Goal: Task Accomplishment & Management: Use online tool/utility

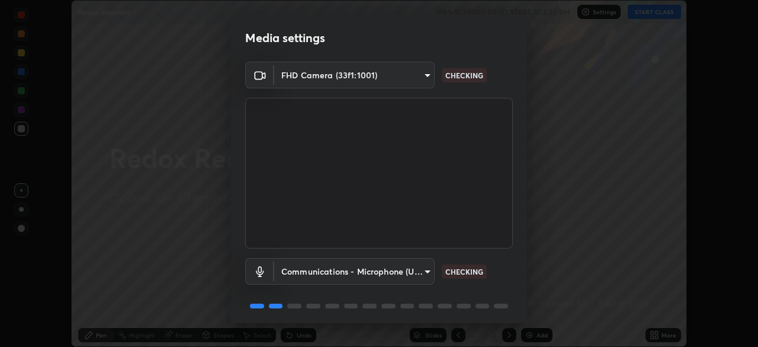
scroll to position [42, 0]
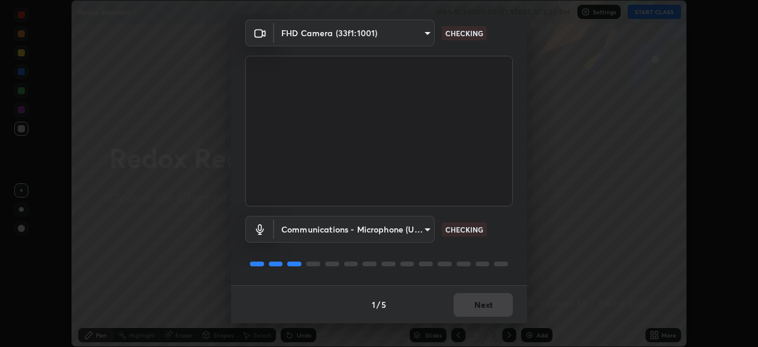
click at [482, 303] on div "1 / 5 Next" at bounding box center [379, 304] width 296 height 38
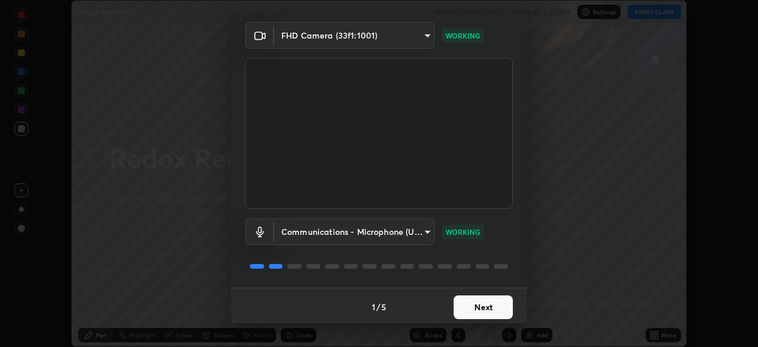
click at [479, 313] on button "Next" at bounding box center [483, 307] width 59 height 24
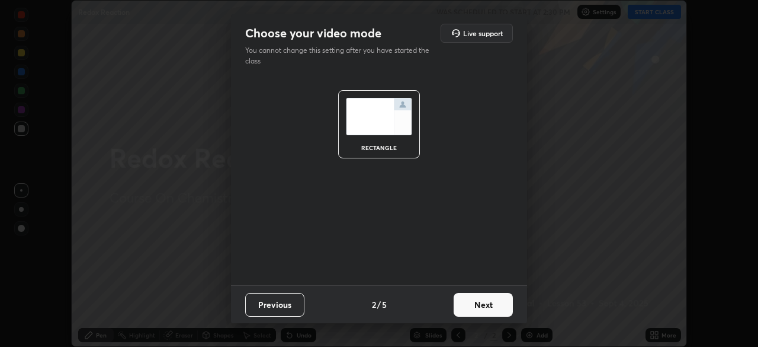
scroll to position [0, 0]
click at [477, 311] on button "Next" at bounding box center [483, 305] width 59 height 24
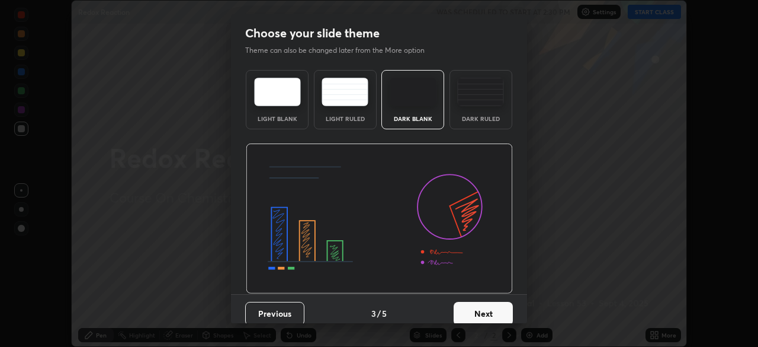
click at [477, 311] on button "Next" at bounding box center [483, 314] width 59 height 24
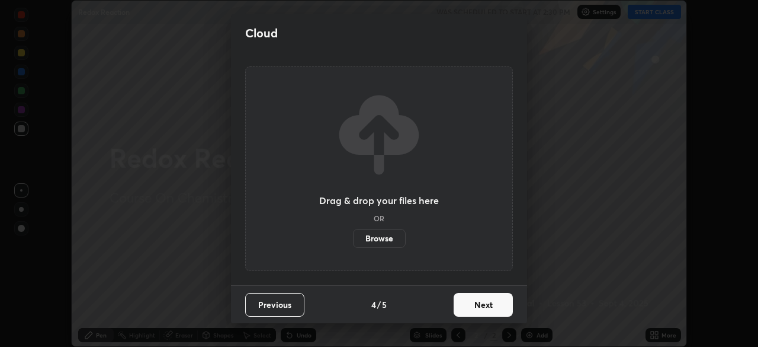
click at [485, 306] on button "Next" at bounding box center [483, 305] width 59 height 24
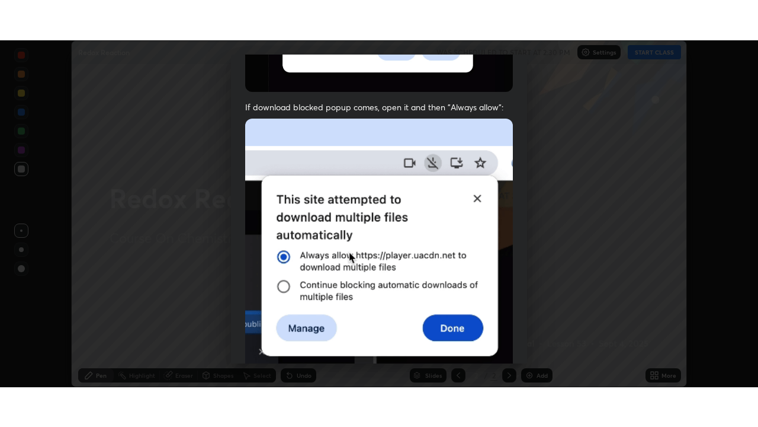
scroll to position [284, 0]
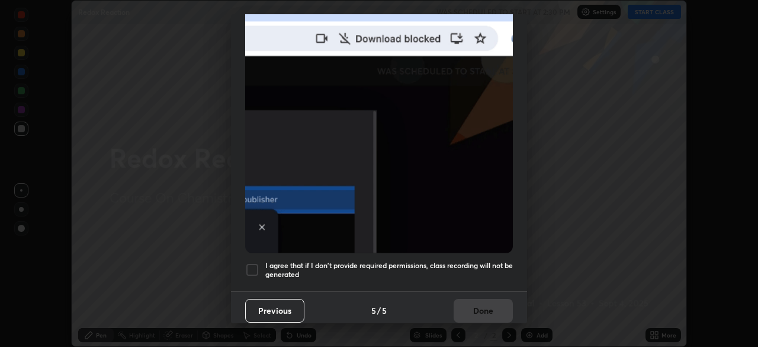
click at [480, 270] on h5 "I agree that if I don't provide required permissions, class recording will not …" at bounding box center [389, 270] width 248 height 18
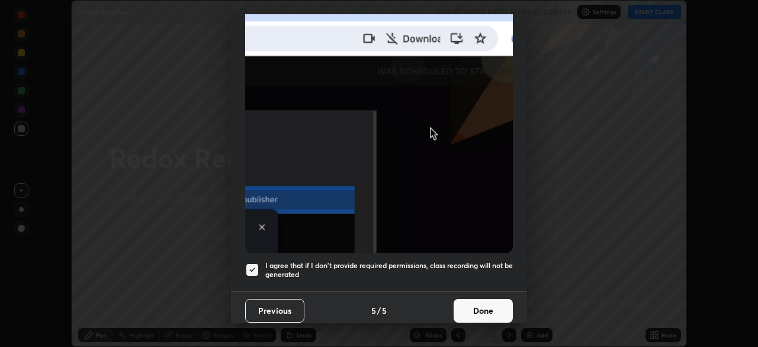
click at [478, 306] on button "Done" at bounding box center [483, 311] width 59 height 24
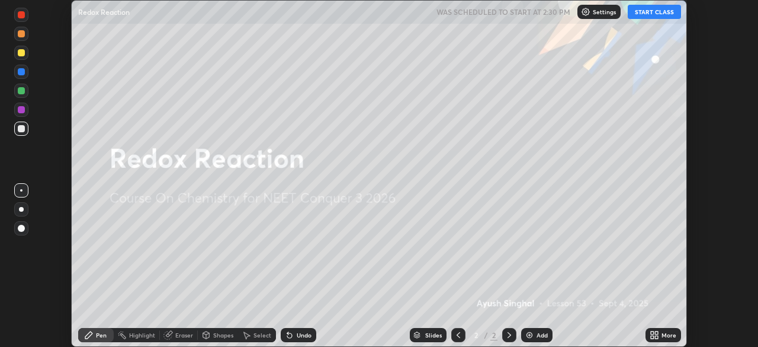
click at [656, 332] on icon at bounding box center [656, 332] width 3 height 3
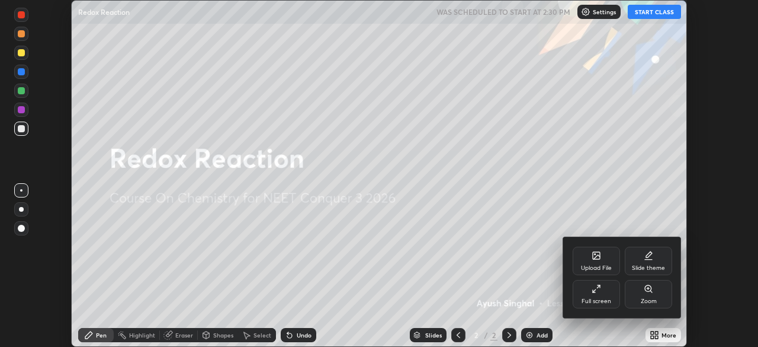
click at [588, 298] on div "Full screen" at bounding box center [597, 301] width 30 height 6
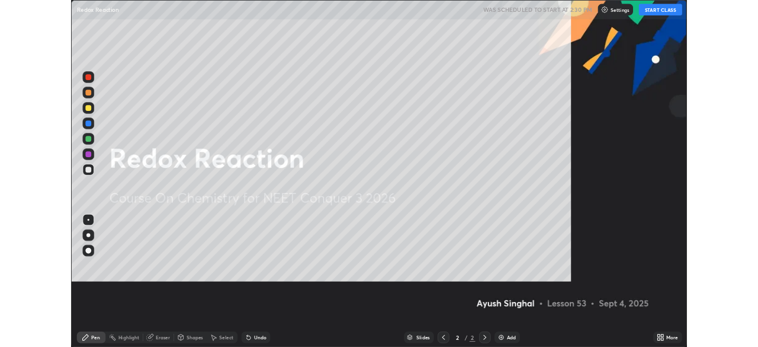
scroll to position [427, 758]
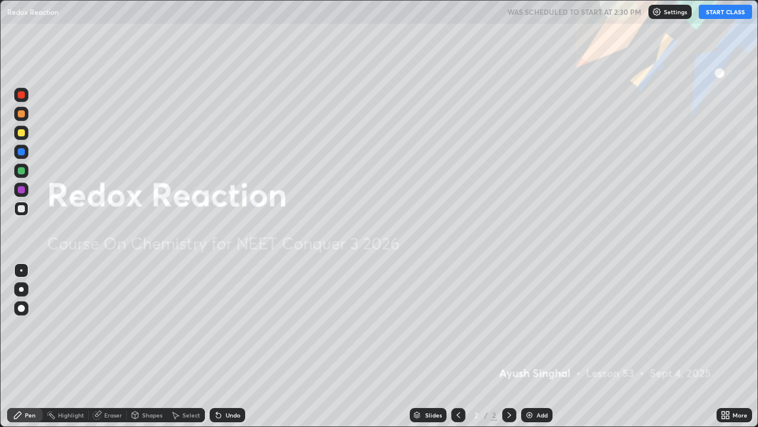
click at [539, 346] on div "Add" at bounding box center [542, 415] width 11 height 6
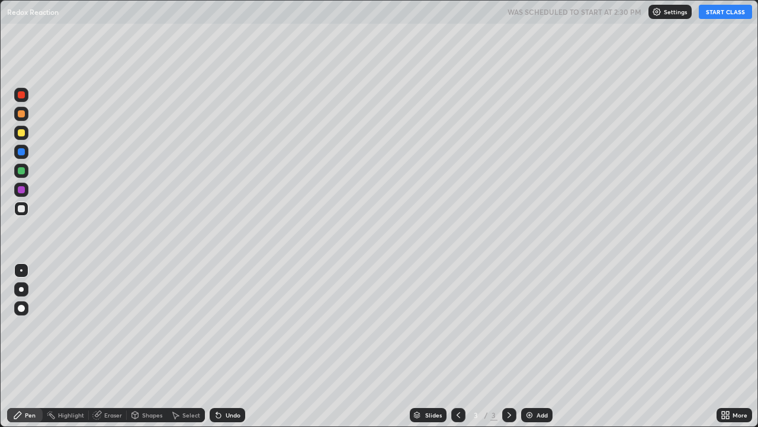
click at [710, 18] on button "START CLASS" at bounding box center [725, 12] width 53 height 14
click at [22, 207] on div at bounding box center [21, 208] width 7 height 7
click at [236, 346] on div "Undo" at bounding box center [233, 415] width 15 height 6
click at [234, 346] on div "Undo" at bounding box center [233, 415] width 15 height 6
click at [236, 346] on div "Undo" at bounding box center [233, 415] width 15 height 6
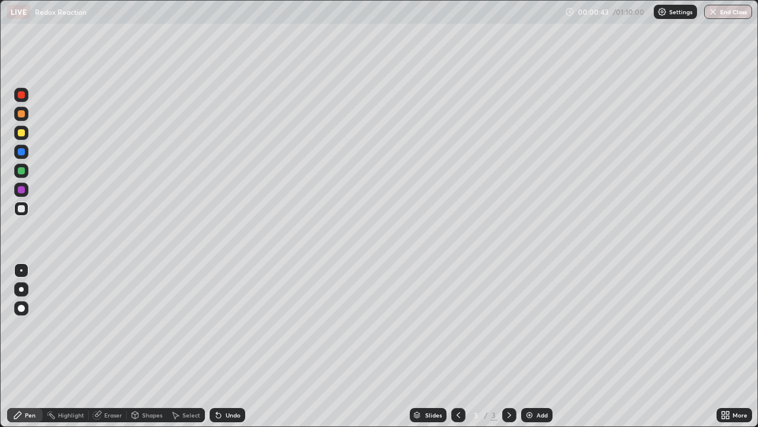
click at [237, 346] on div "Undo" at bounding box center [228, 415] width 36 height 14
click at [229, 346] on div "Undo" at bounding box center [233, 415] width 15 height 6
click at [531, 346] on img at bounding box center [529, 414] width 9 height 9
click at [23, 213] on div at bounding box center [21, 208] width 14 height 14
click at [457, 346] on icon at bounding box center [458, 414] width 9 height 9
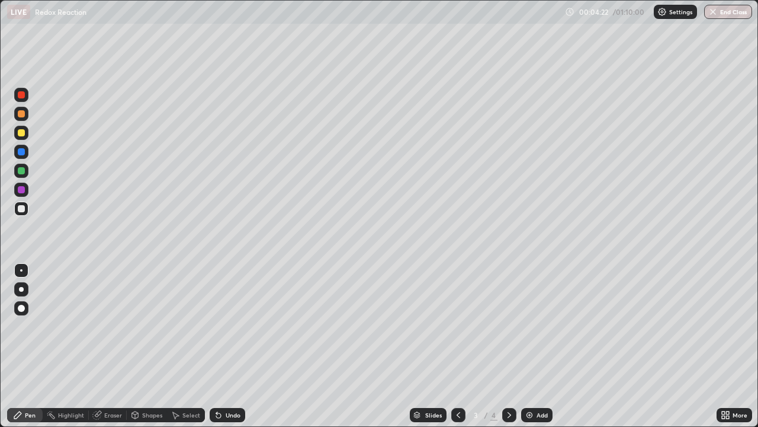
click at [509, 346] on icon at bounding box center [510, 415] width 4 height 6
click at [226, 346] on div "Undo" at bounding box center [228, 415] width 36 height 14
click at [230, 346] on div "Undo" at bounding box center [233, 415] width 15 height 6
click at [232, 346] on div "Undo" at bounding box center [233, 415] width 15 height 6
click at [230, 346] on div "Undo" at bounding box center [233, 415] width 15 height 6
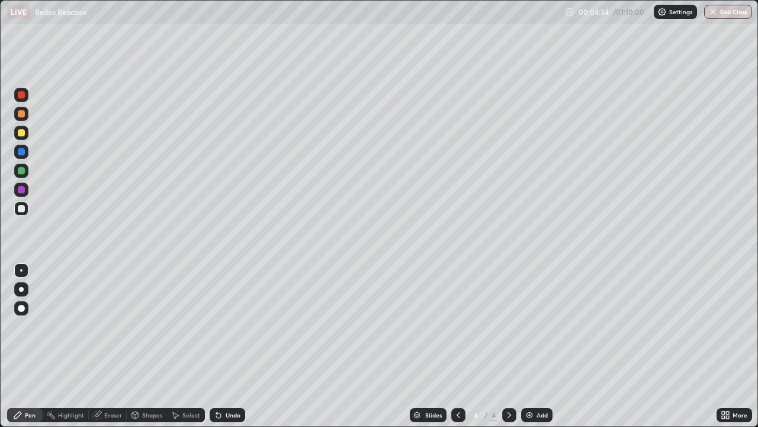
click at [229, 346] on div "Undo" at bounding box center [233, 415] width 15 height 6
click at [228, 346] on div "Undo" at bounding box center [228, 415] width 36 height 14
click at [222, 346] on div "Undo" at bounding box center [228, 415] width 36 height 14
click at [233, 346] on div "Undo" at bounding box center [228, 415] width 36 height 14
click at [227, 346] on div "Undo" at bounding box center [233, 415] width 15 height 6
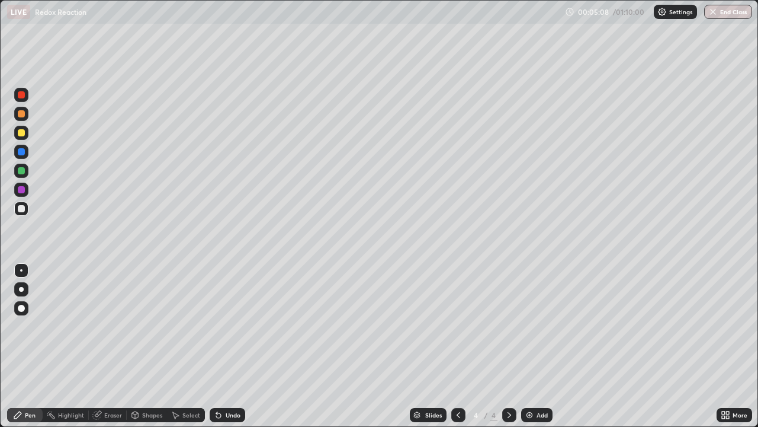
click at [116, 346] on div "Eraser" at bounding box center [113, 415] width 18 height 6
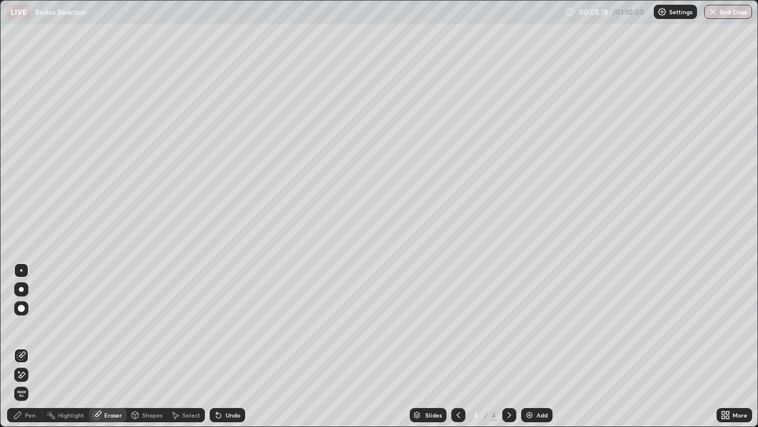
click at [34, 346] on div "Pen" at bounding box center [30, 415] width 11 height 6
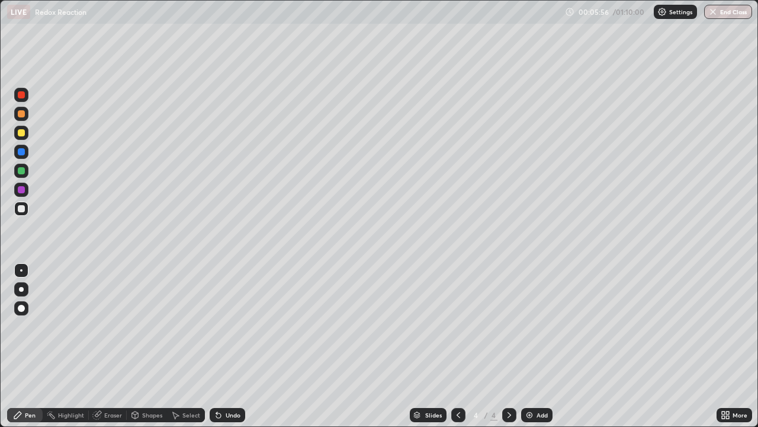
click at [113, 346] on div "Eraser" at bounding box center [113, 415] width 18 height 6
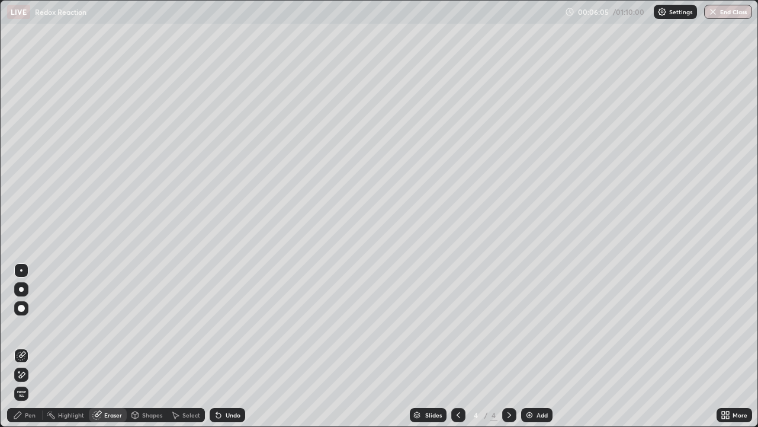
click at [29, 346] on div "Pen" at bounding box center [30, 415] width 11 height 6
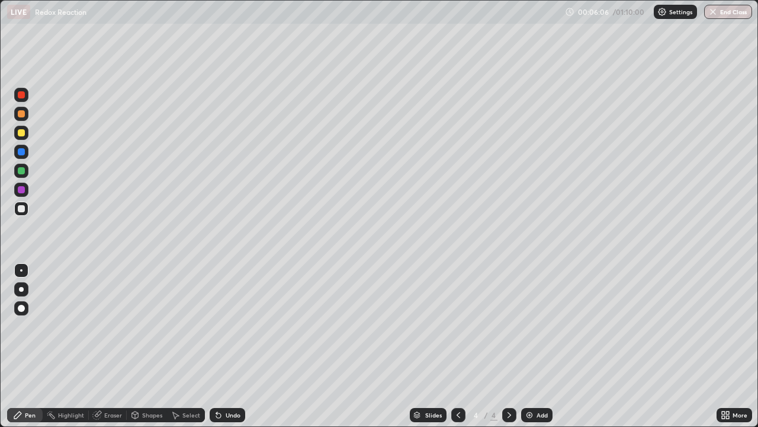
click at [31, 346] on div "Pen" at bounding box center [30, 415] width 11 height 6
click at [112, 346] on div "Eraser" at bounding box center [113, 415] width 18 height 6
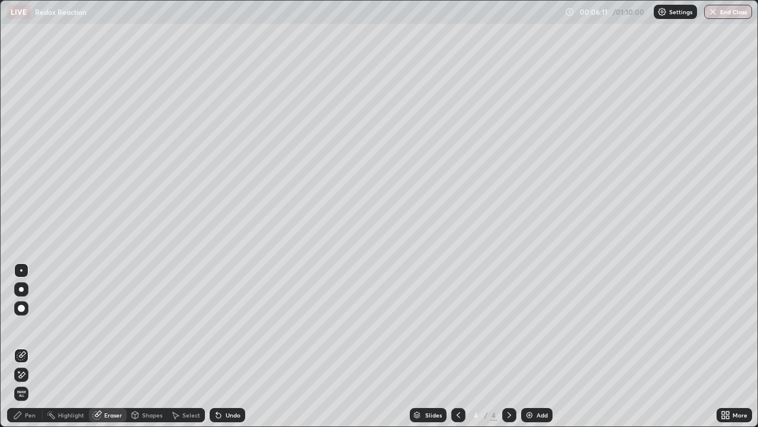
click at [31, 346] on div "Pen" at bounding box center [30, 415] width 11 height 6
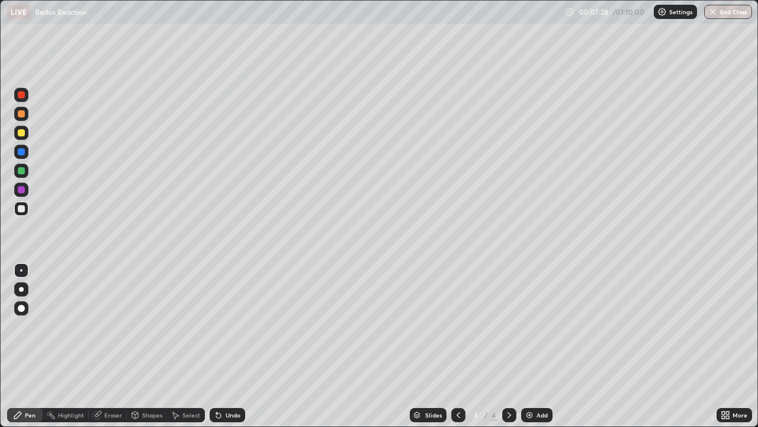
click at [115, 346] on div "Eraser" at bounding box center [108, 415] width 38 height 14
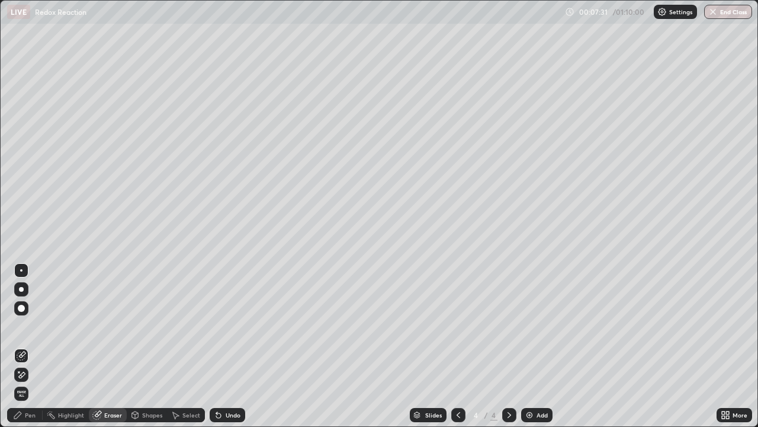
click at [35, 346] on div "Pen" at bounding box center [25, 415] width 36 height 14
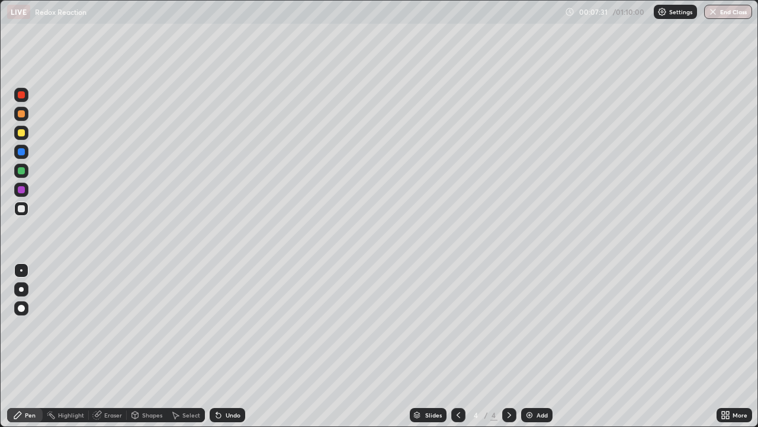
click at [31, 346] on div "Pen" at bounding box center [30, 415] width 11 height 6
click at [145, 346] on div "Shapes" at bounding box center [152, 415] width 20 height 6
click at [107, 346] on div "Eraser" at bounding box center [113, 415] width 18 height 6
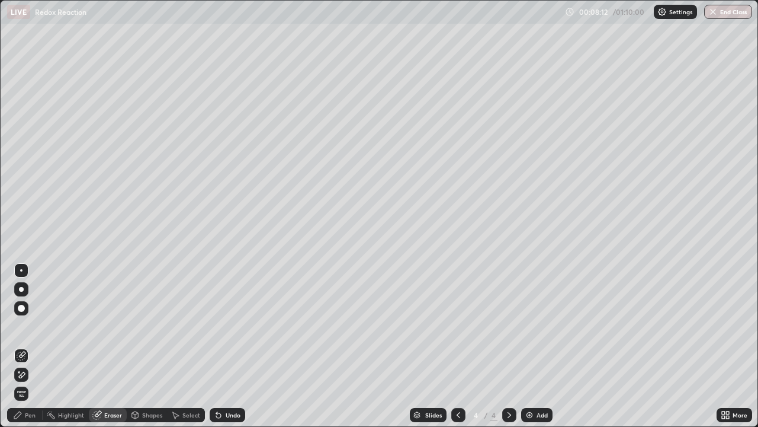
click at [37, 346] on div "Pen" at bounding box center [25, 415] width 36 height 14
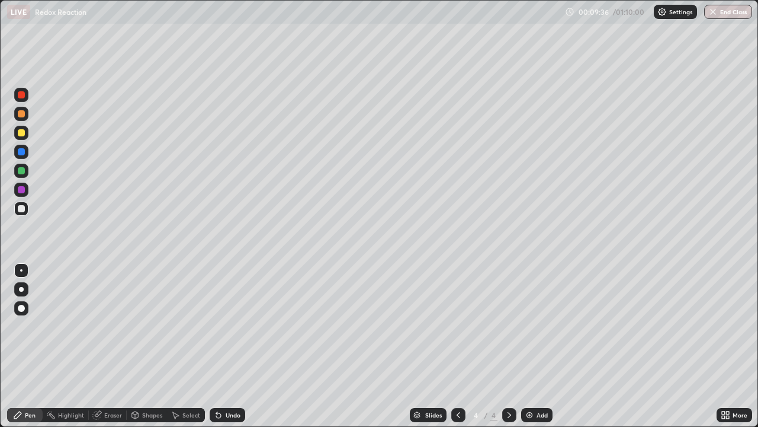
click at [457, 346] on icon at bounding box center [458, 414] width 9 height 9
click at [508, 346] on icon at bounding box center [509, 414] width 9 height 9
click at [455, 346] on icon at bounding box center [458, 414] width 9 height 9
click at [508, 346] on icon at bounding box center [509, 414] width 9 height 9
click at [537, 346] on div "Add" at bounding box center [542, 415] width 11 height 6
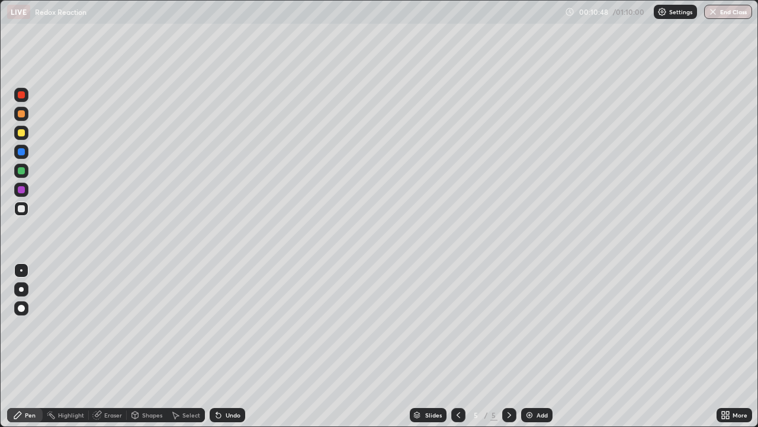
click at [232, 346] on div "Undo" at bounding box center [228, 415] width 36 height 14
click at [216, 346] on icon at bounding box center [216, 412] width 1 height 1
click at [27, 191] on div at bounding box center [21, 189] width 14 height 14
click at [23, 206] on div at bounding box center [21, 208] width 7 height 7
click at [24, 172] on div at bounding box center [21, 170] width 7 height 7
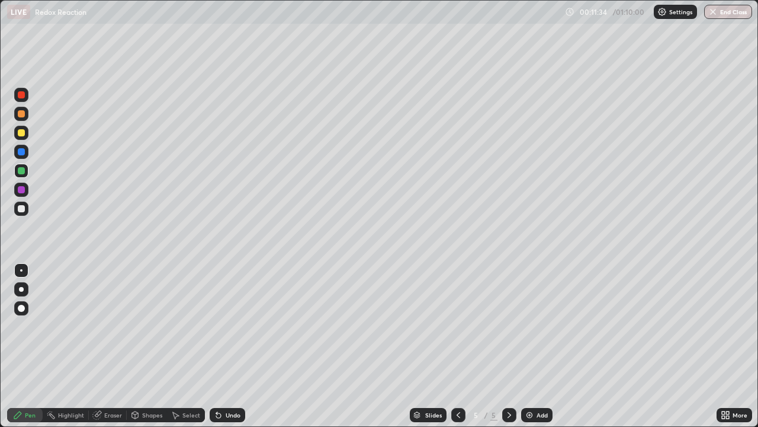
click at [21, 210] on div at bounding box center [21, 208] width 7 height 7
click at [100, 346] on icon at bounding box center [96, 414] width 9 height 9
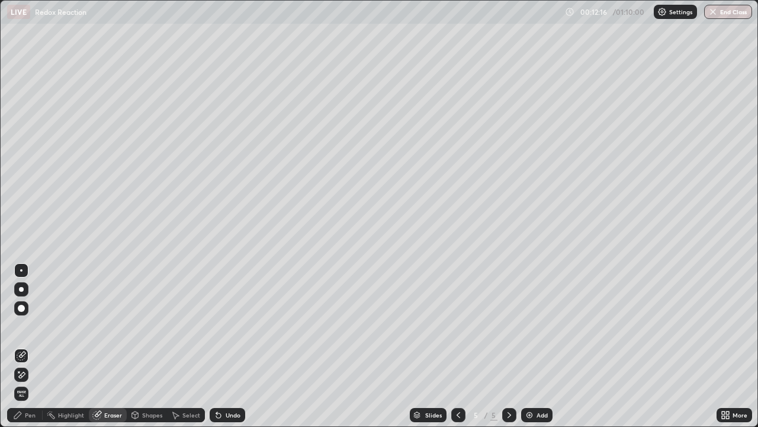
click at [29, 346] on div "Pen" at bounding box center [25, 415] width 36 height 14
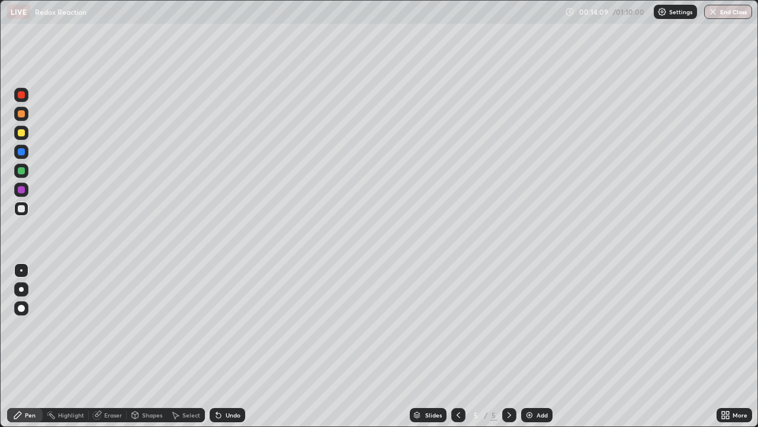
click at [22, 172] on div at bounding box center [21, 170] width 7 height 7
click at [23, 209] on div at bounding box center [21, 208] width 7 height 7
click at [511, 346] on icon at bounding box center [509, 414] width 9 height 9
click at [530, 346] on div "Add" at bounding box center [536, 415] width 31 height 14
click at [26, 210] on div at bounding box center [21, 208] width 14 height 14
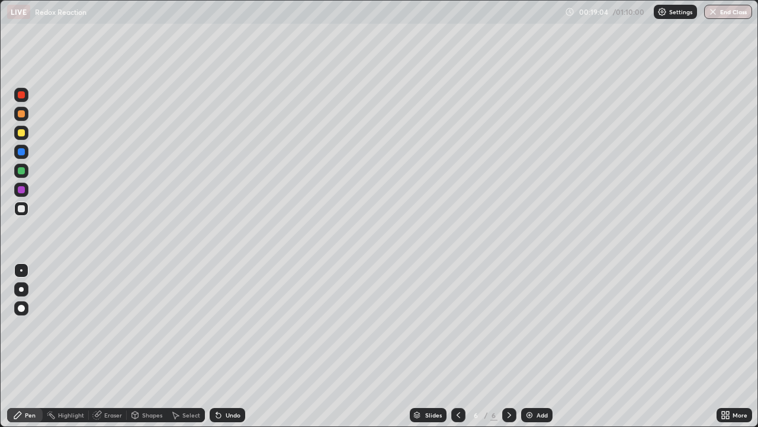
click at [456, 346] on icon at bounding box center [458, 414] width 9 height 9
click at [508, 346] on icon at bounding box center [509, 414] width 9 height 9
click at [464, 346] on div at bounding box center [458, 415] width 14 height 14
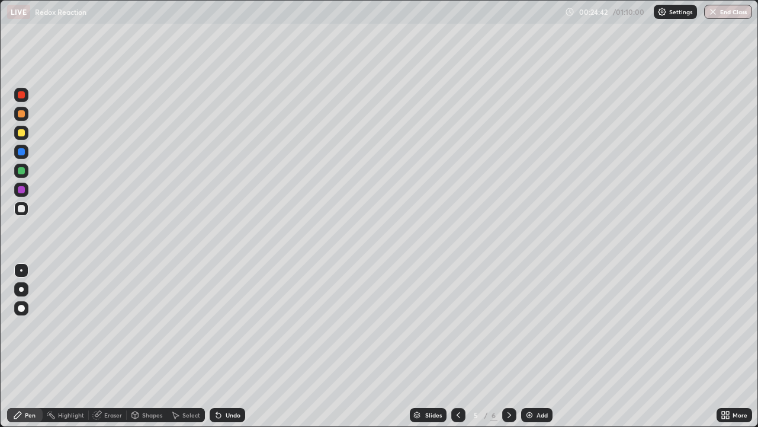
click at [508, 346] on icon at bounding box center [510, 415] width 4 height 6
click at [236, 346] on div "Undo" at bounding box center [233, 415] width 15 height 6
click at [233, 346] on div "Undo" at bounding box center [228, 415] width 36 height 14
click at [233, 346] on div "Undo" at bounding box center [233, 415] width 15 height 6
click at [230, 346] on div "Undo" at bounding box center [233, 415] width 15 height 6
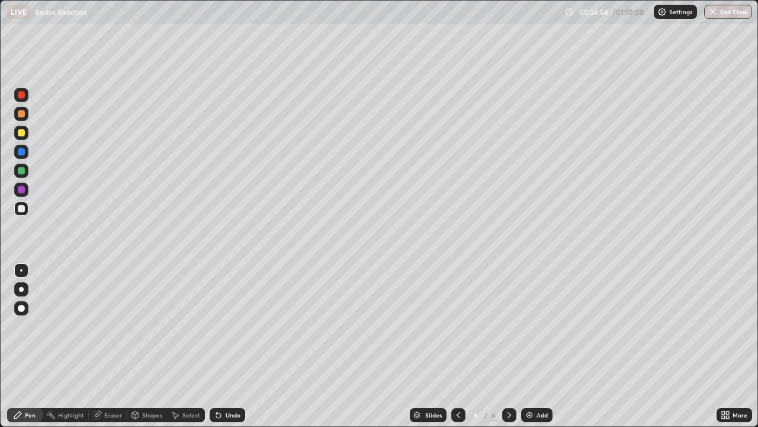
click at [227, 346] on div "Undo" at bounding box center [228, 415] width 36 height 14
click at [227, 346] on div "Undo" at bounding box center [233, 415] width 15 height 6
click at [228, 346] on div "Undo" at bounding box center [228, 415] width 36 height 14
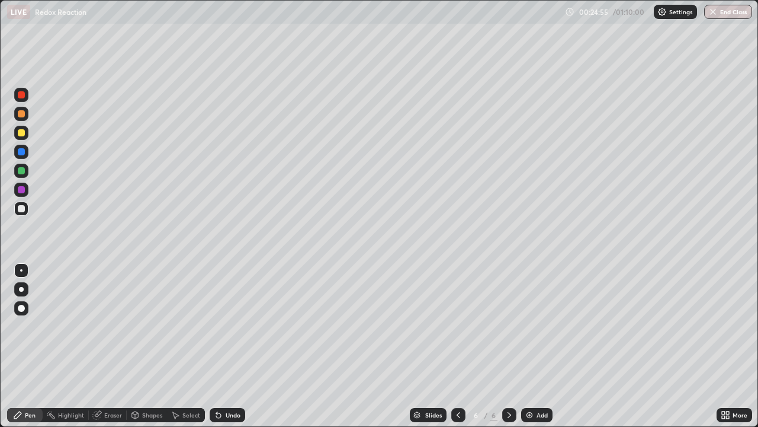
click at [229, 346] on div "Undo" at bounding box center [233, 415] width 15 height 6
click at [231, 346] on div "Undo" at bounding box center [233, 415] width 15 height 6
click at [233, 346] on div "Undo" at bounding box center [233, 415] width 15 height 6
click at [237, 346] on div "Undo" at bounding box center [233, 415] width 15 height 6
click at [239, 346] on div "Undo" at bounding box center [228, 415] width 36 height 14
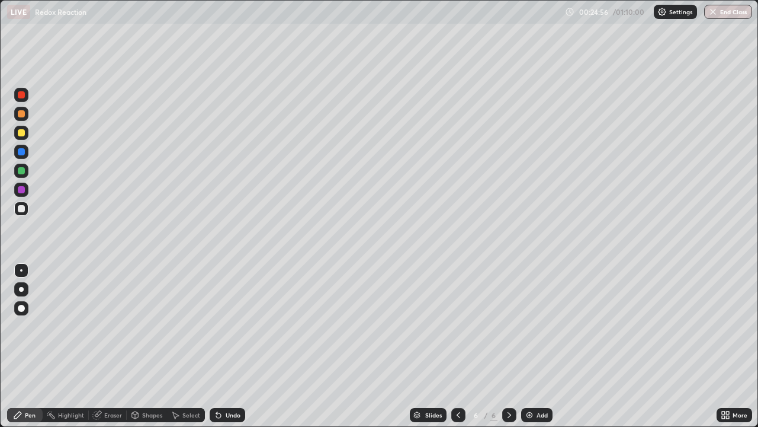
click at [241, 346] on div "Undo" at bounding box center [228, 415] width 36 height 14
click at [238, 346] on div "Undo" at bounding box center [233, 415] width 15 height 6
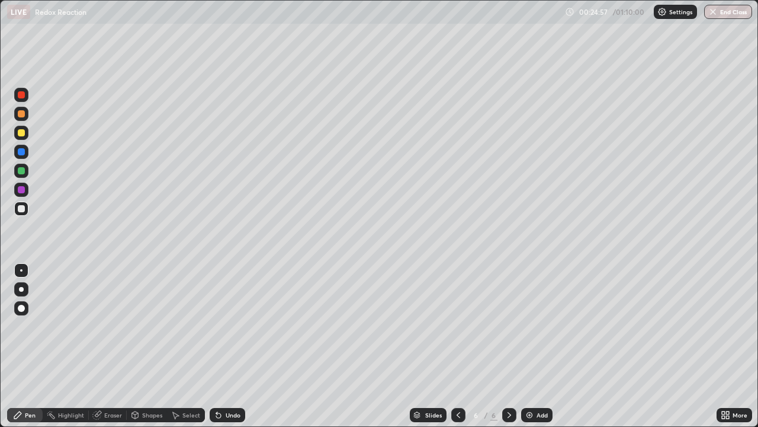
click at [235, 346] on div "Undo" at bounding box center [233, 415] width 15 height 6
click at [234, 346] on div "Undo" at bounding box center [233, 415] width 15 height 6
click at [100, 346] on div "Eraser" at bounding box center [108, 415] width 38 height 14
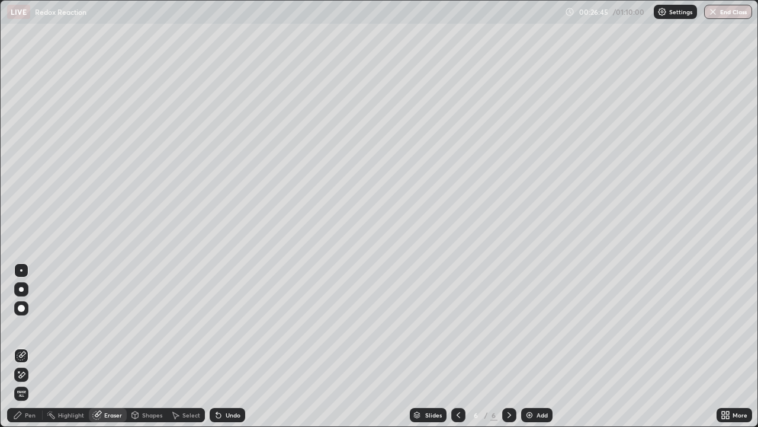
click at [20, 346] on icon at bounding box center [17, 414] width 9 height 9
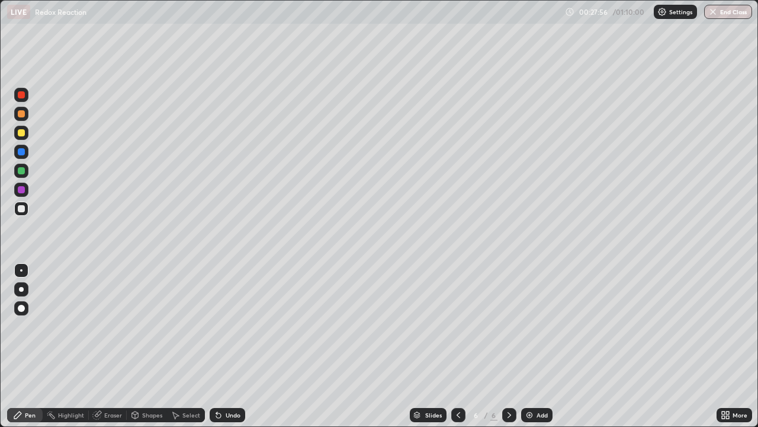
click at [533, 346] on div "Add" at bounding box center [536, 415] width 31 height 14
click at [459, 346] on div at bounding box center [458, 415] width 14 height 14
click at [24, 346] on div "Pen" at bounding box center [25, 415] width 36 height 14
click at [111, 346] on div "Eraser" at bounding box center [113, 415] width 18 height 6
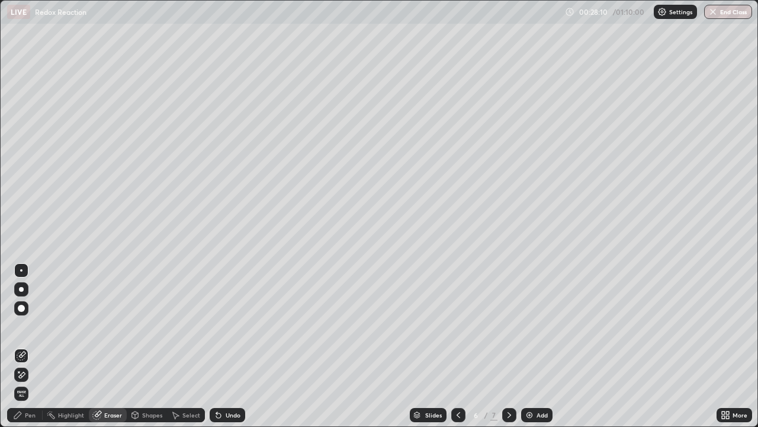
click at [24, 346] on div "Pen" at bounding box center [25, 415] width 36 height 14
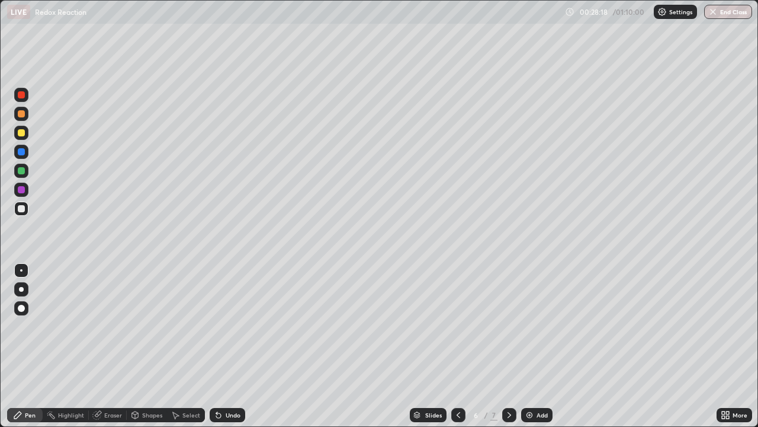
click at [508, 346] on icon at bounding box center [510, 415] width 4 height 6
click at [461, 346] on icon at bounding box center [458, 414] width 9 height 9
click at [227, 346] on div "Undo" at bounding box center [233, 415] width 15 height 6
click at [150, 346] on div "Shapes" at bounding box center [152, 415] width 20 height 6
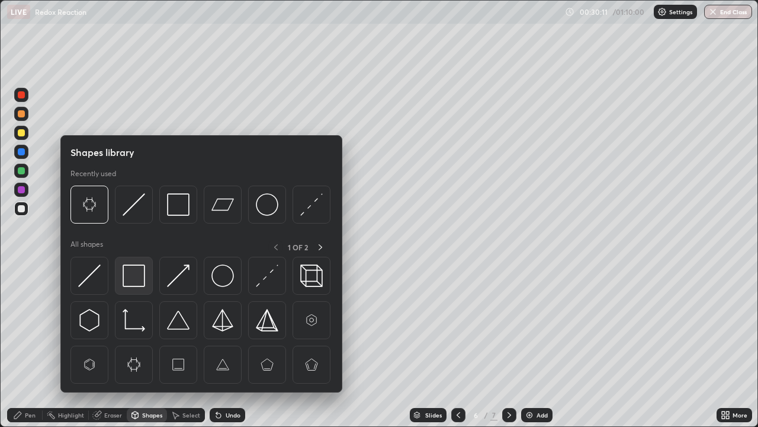
click at [132, 275] on img at bounding box center [134, 275] width 23 height 23
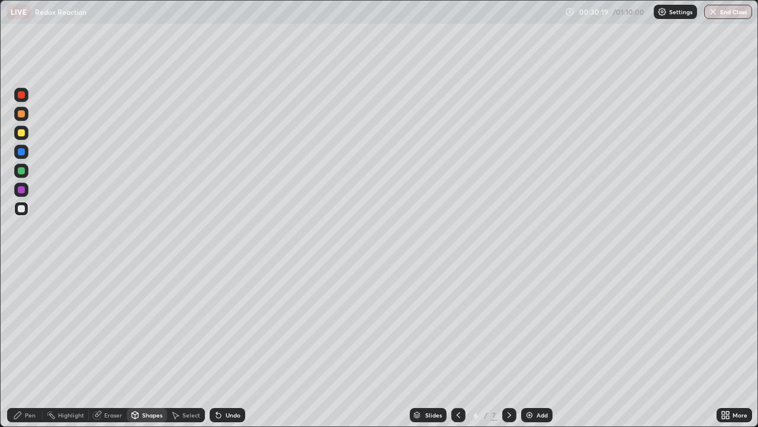
click at [24, 346] on div "Pen" at bounding box center [25, 415] width 36 height 14
click at [147, 346] on div "Shapes" at bounding box center [152, 415] width 20 height 6
click at [28, 346] on div "Pen" at bounding box center [30, 415] width 11 height 6
click at [150, 346] on div "Shapes" at bounding box center [152, 415] width 20 height 6
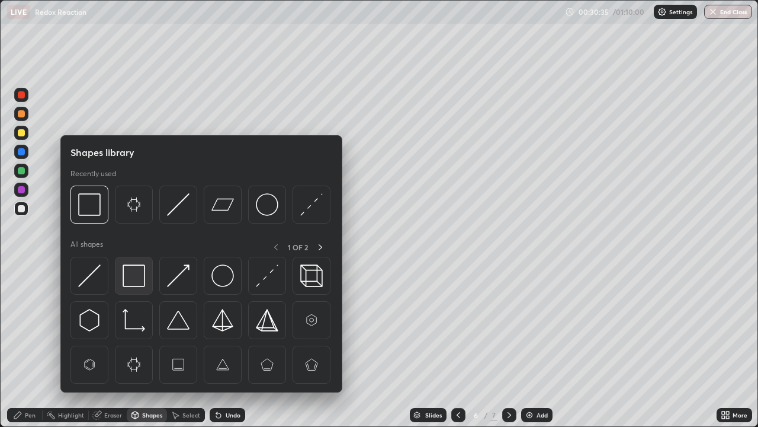
click at [136, 275] on img at bounding box center [134, 275] width 23 height 23
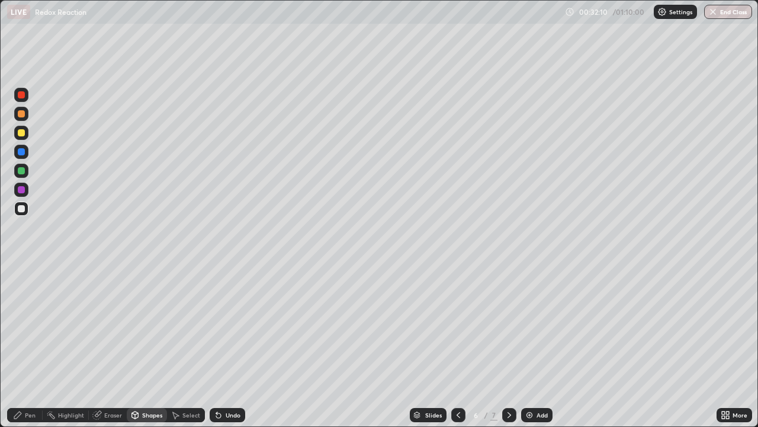
click at [508, 346] on icon at bounding box center [509, 414] width 9 height 9
click at [531, 346] on img at bounding box center [529, 414] width 9 height 9
click at [228, 346] on div "Undo" at bounding box center [228, 415] width 36 height 14
click at [34, 346] on div "Pen" at bounding box center [30, 415] width 11 height 6
click at [231, 346] on div "Undo" at bounding box center [233, 415] width 15 height 6
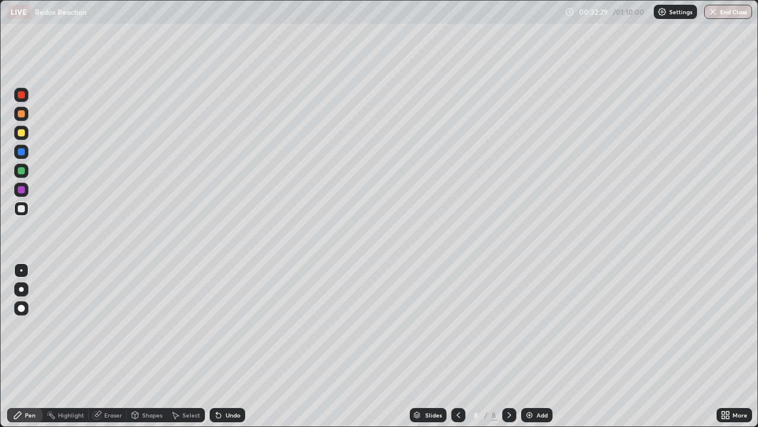
click at [229, 346] on div "Undo" at bounding box center [228, 415] width 36 height 14
click at [229, 346] on div "Undo" at bounding box center [233, 415] width 15 height 6
click at [225, 346] on div "Undo" at bounding box center [228, 415] width 36 height 14
click at [223, 346] on div "Undo" at bounding box center [225, 415] width 40 height 24
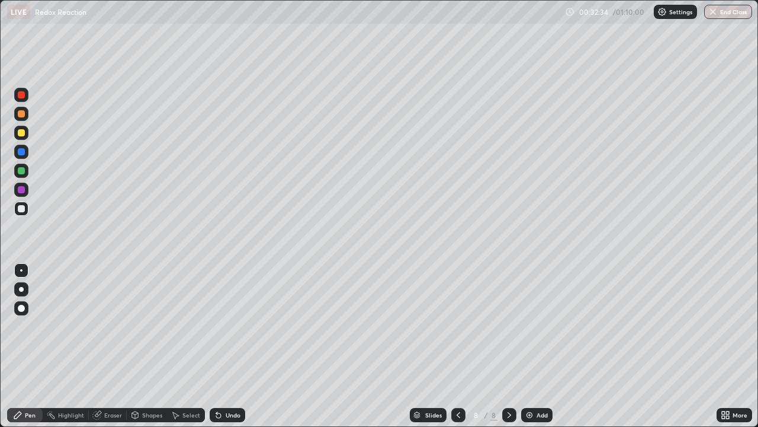
click at [222, 346] on div "Undo" at bounding box center [228, 415] width 36 height 14
click at [226, 346] on div "Undo" at bounding box center [233, 415] width 15 height 6
click at [223, 346] on div "Undo" at bounding box center [228, 415] width 36 height 14
click at [219, 346] on icon at bounding box center [218, 414] width 9 height 9
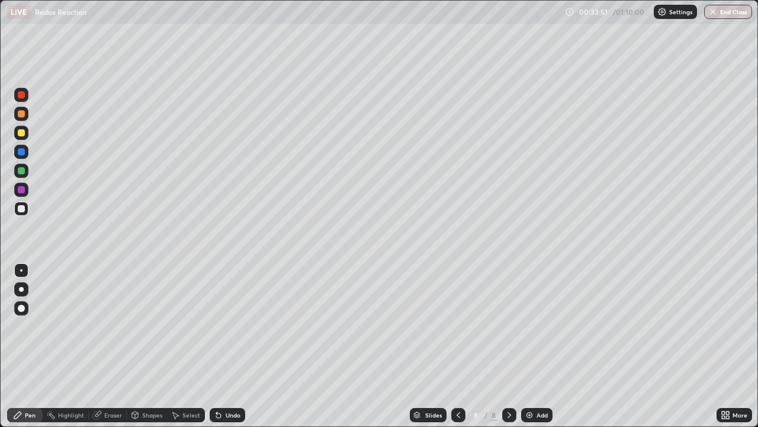
click at [216, 346] on icon at bounding box center [216, 412] width 1 height 1
click at [219, 346] on icon at bounding box center [218, 414] width 9 height 9
click at [217, 346] on icon at bounding box center [218, 415] width 5 height 5
click at [219, 346] on icon at bounding box center [218, 415] width 5 height 5
click at [529, 346] on img at bounding box center [529, 414] width 9 height 9
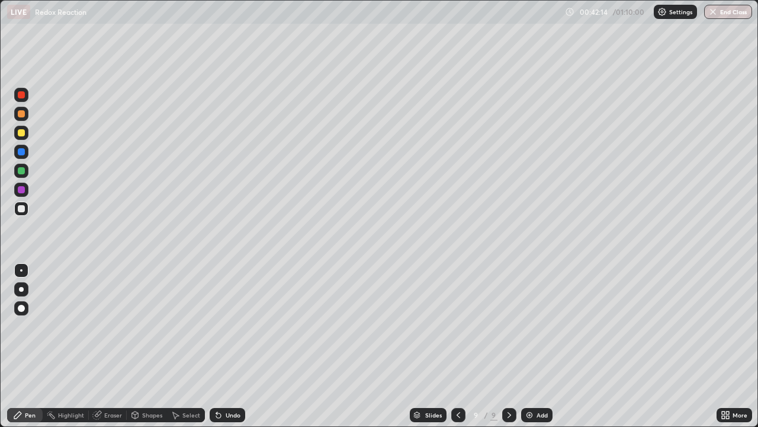
click at [217, 346] on icon at bounding box center [218, 415] width 5 height 5
click at [22, 207] on div at bounding box center [21, 208] width 7 height 7
click at [231, 346] on div "Undo" at bounding box center [228, 415] width 36 height 14
click at [229, 346] on div "Undo" at bounding box center [228, 415] width 36 height 14
click at [226, 346] on div "Undo" at bounding box center [233, 415] width 15 height 6
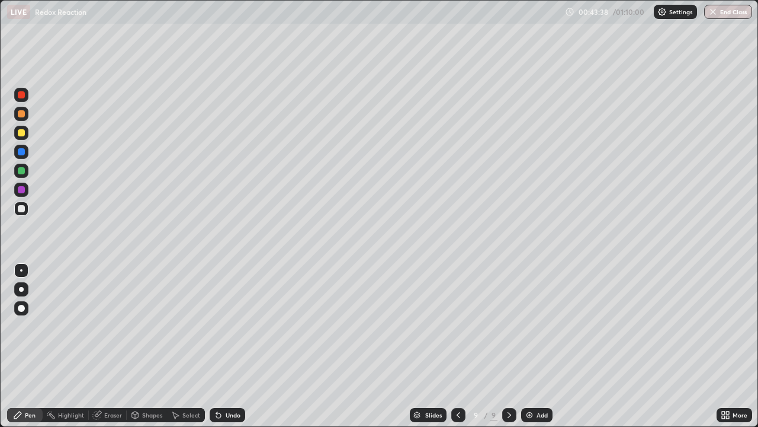
click at [457, 346] on icon at bounding box center [458, 414] width 9 height 9
click at [456, 346] on icon at bounding box center [458, 414] width 9 height 9
click at [458, 346] on icon at bounding box center [458, 414] width 9 height 9
click at [508, 346] on icon at bounding box center [510, 415] width 4 height 6
click at [507, 346] on icon at bounding box center [509, 414] width 9 height 9
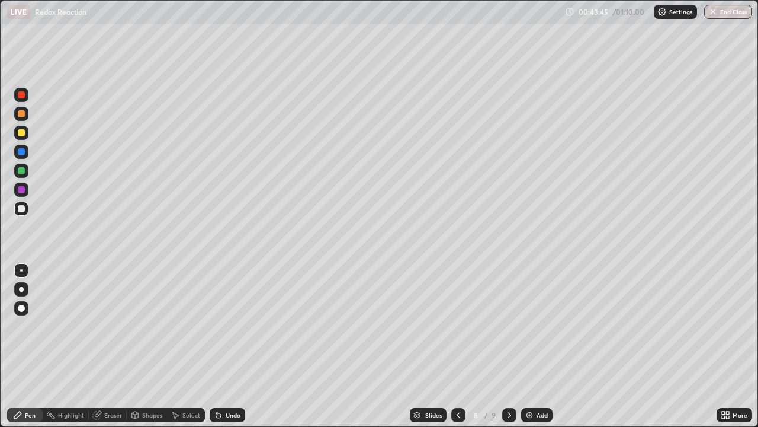
click at [508, 346] on icon at bounding box center [509, 414] width 9 height 9
click at [531, 346] on img at bounding box center [529, 414] width 9 height 9
click at [228, 346] on div "Undo" at bounding box center [228, 415] width 36 height 14
click at [226, 346] on div "Undo" at bounding box center [233, 415] width 15 height 6
click at [223, 346] on div "Undo" at bounding box center [228, 415] width 36 height 14
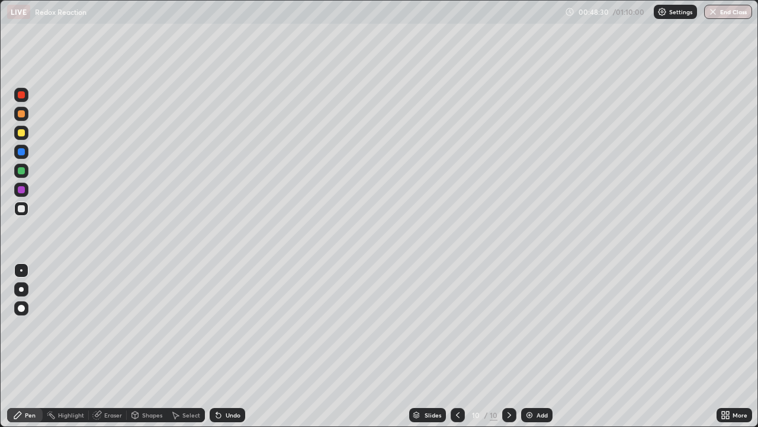
click at [222, 346] on div "Undo" at bounding box center [228, 415] width 36 height 14
click at [220, 346] on icon at bounding box center [218, 414] width 9 height 9
click at [217, 346] on icon at bounding box center [218, 415] width 5 height 5
click at [221, 346] on icon at bounding box center [218, 414] width 9 height 9
click at [533, 346] on img at bounding box center [529, 414] width 9 height 9
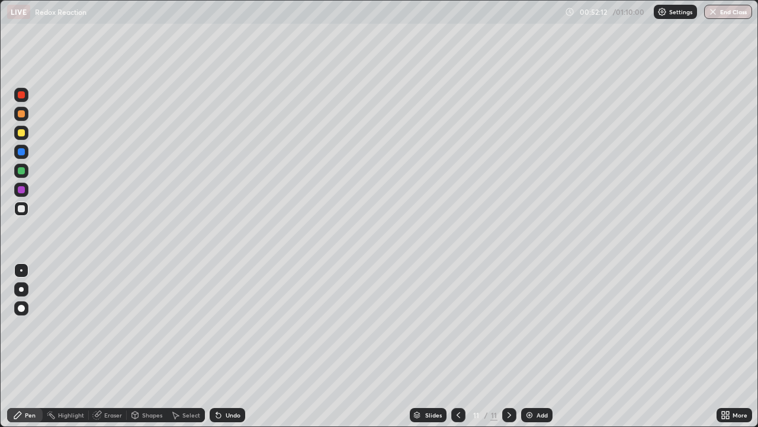
click at [20, 211] on div at bounding box center [21, 208] width 7 height 7
click at [27, 137] on div at bounding box center [21, 133] width 14 height 14
click at [20, 132] on div at bounding box center [21, 132] width 7 height 7
click at [20, 210] on div at bounding box center [21, 208] width 7 height 7
click at [22, 171] on div at bounding box center [21, 170] width 7 height 7
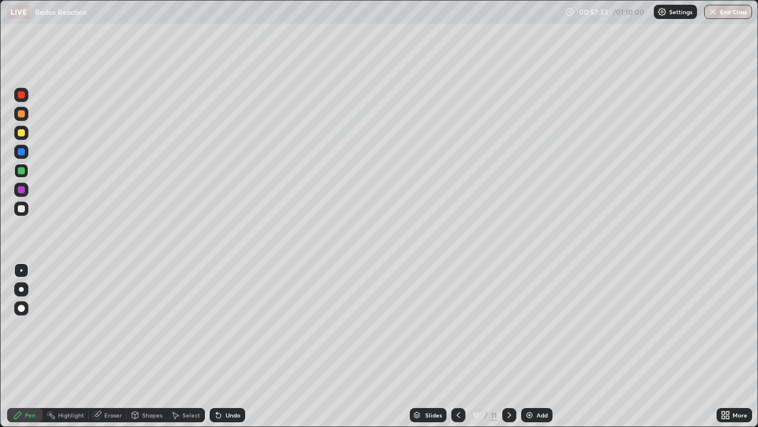
click at [540, 346] on div "Add" at bounding box center [536, 415] width 31 height 14
click at [457, 346] on icon at bounding box center [458, 414] width 9 height 9
click at [508, 346] on icon at bounding box center [509, 414] width 9 height 9
click at [228, 346] on div "Undo" at bounding box center [228, 415] width 36 height 14
click at [457, 346] on icon at bounding box center [458, 414] width 9 height 9
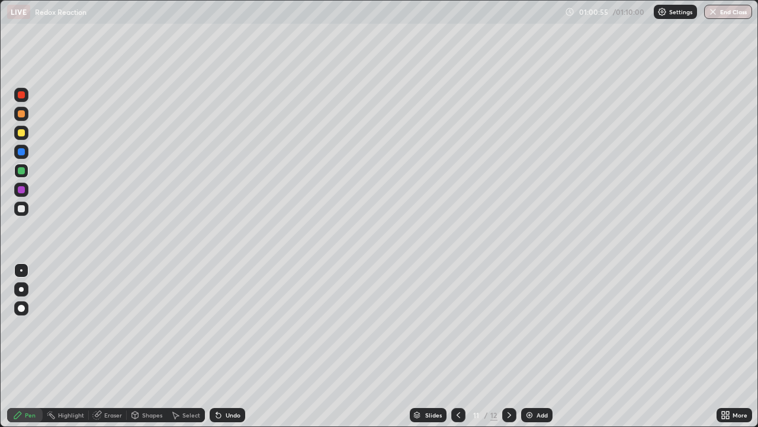
click at [508, 346] on icon at bounding box center [509, 414] width 9 height 9
click at [735, 17] on button "End Class" at bounding box center [728, 12] width 48 height 14
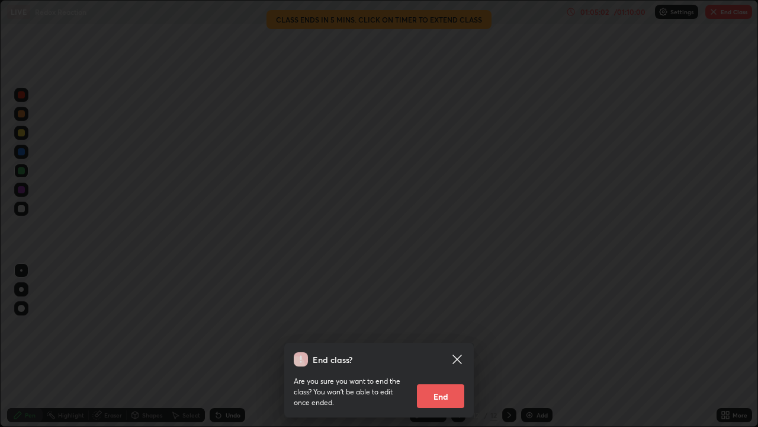
click at [463, 346] on icon at bounding box center [457, 359] width 14 height 14
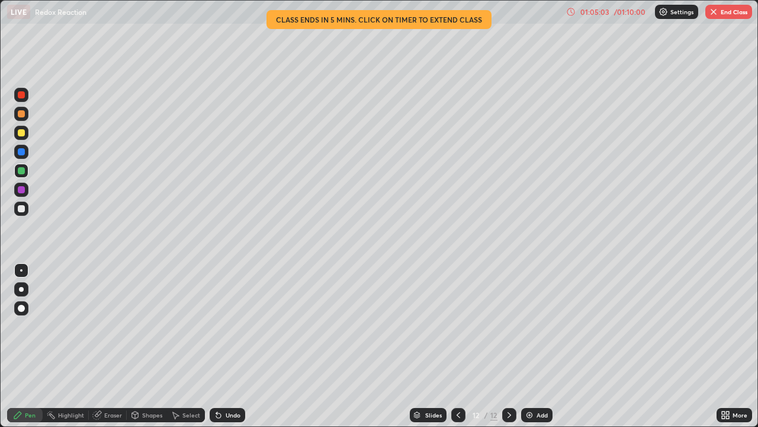
click at [457, 346] on icon at bounding box center [458, 414] width 9 height 9
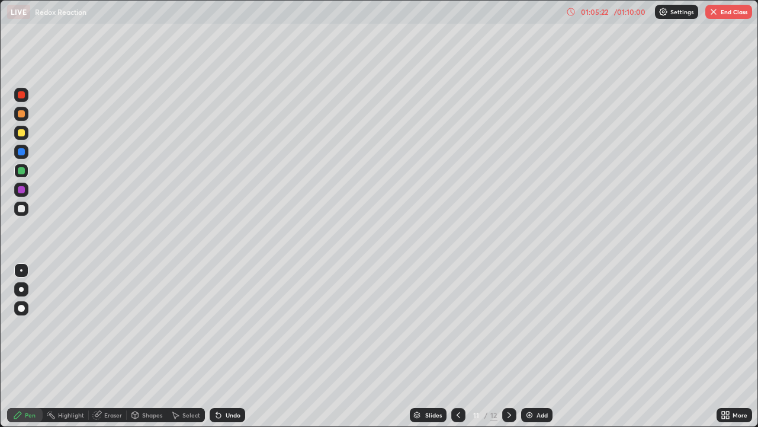
click at [726, 9] on button "End Class" at bounding box center [729, 12] width 47 height 14
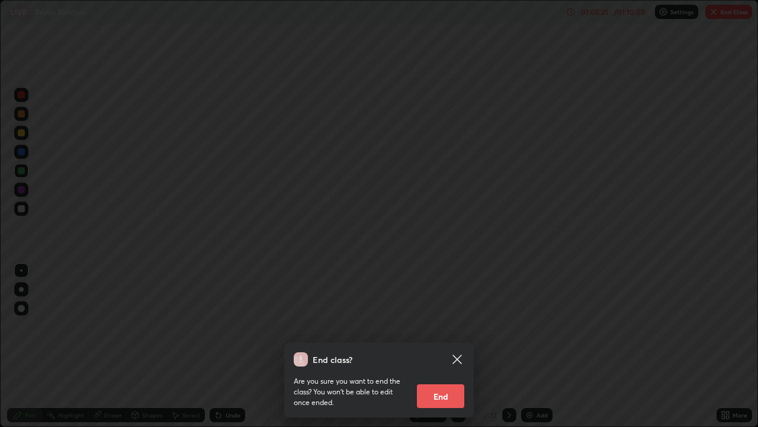
click at [448, 346] on button "End" at bounding box center [440, 396] width 47 height 24
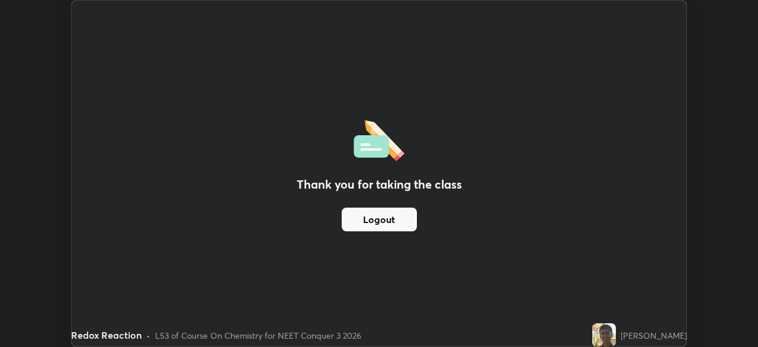
scroll to position [58896, 58484]
